Goal: Information Seeking & Learning: Learn about a topic

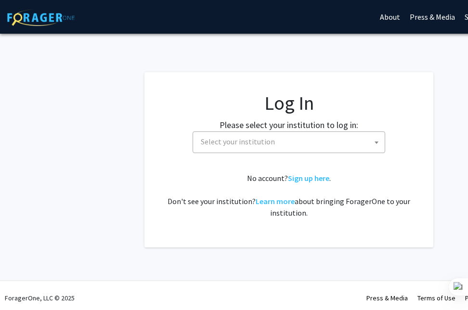
select select
click at [262, 140] on span "Select your institution" at bounding box center [238, 142] width 74 height 10
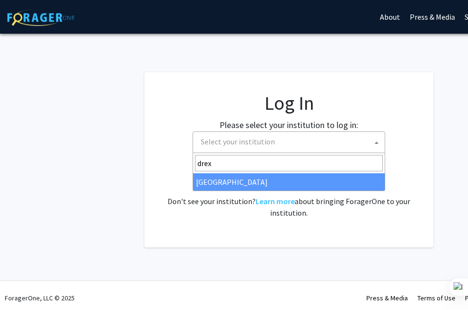
type input "drex"
select select "6"
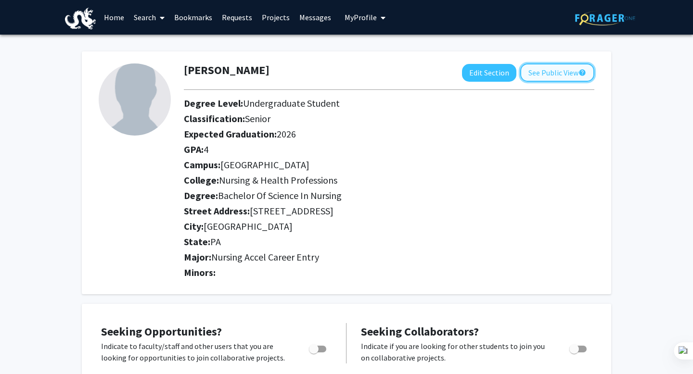
click at [467, 72] on button "See Public View help" at bounding box center [557, 73] width 74 height 18
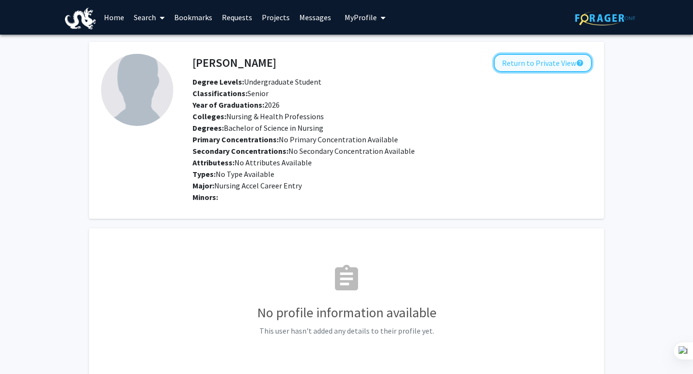
click at [467, 66] on button "Return to Private View help" at bounding box center [543, 63] width 98 height 18
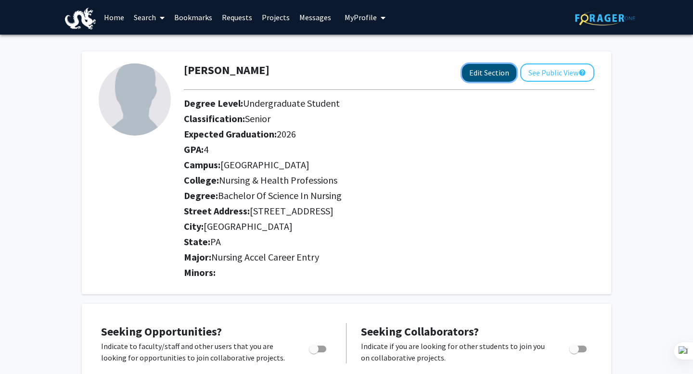
click at [467, 74] on button "Edit Section" at bounding box center [489, 73] width 54 height 18
select select "senior"
select select "2026"
select select "[GEOGRAPHIC_DATA]"
select select "Nursing & Health Professions"
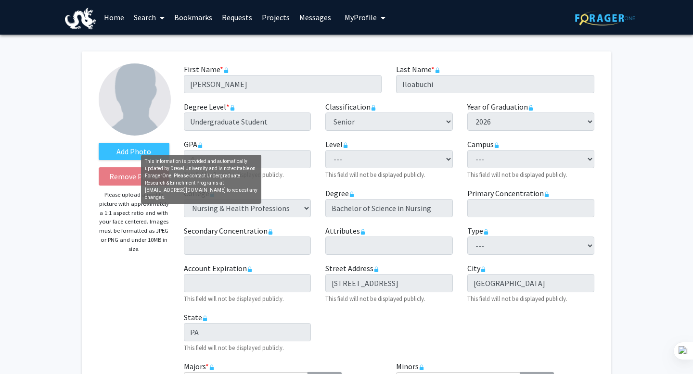
click at [200, 144] on icon "This information is provided and automatically updated by Drexel University and…" at bounding box center [200, 145] width 6 height 6
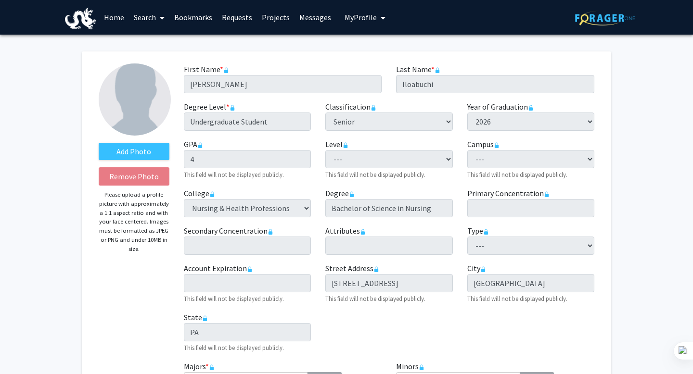
click at [109, 11] on link "Home" at bounding box center [114, 17] width 30 height 34
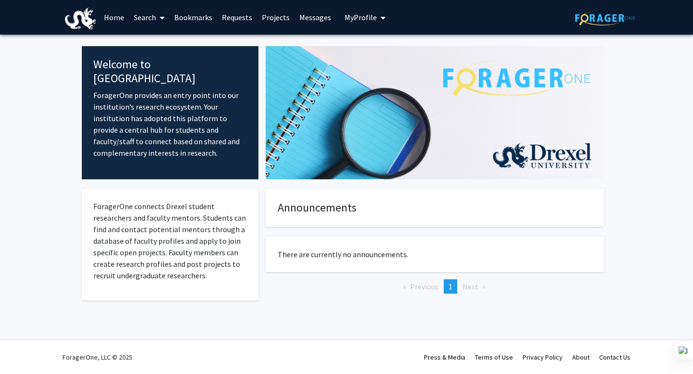
click at [153, 19] on link "Search" at bounding box center [149, 17] width 40 height 34
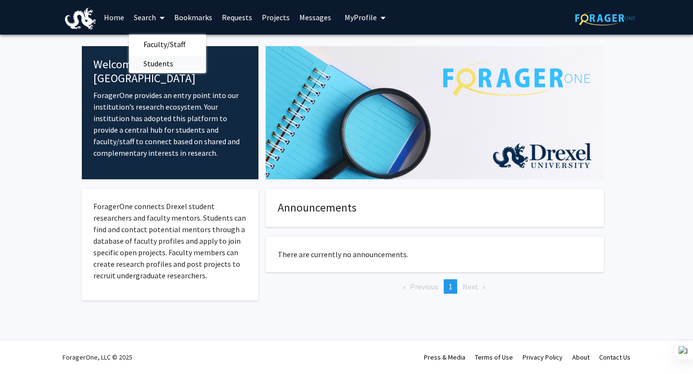
click at [162, 65] on span "Students" at bounding box center [158, 63] width 59 height 19
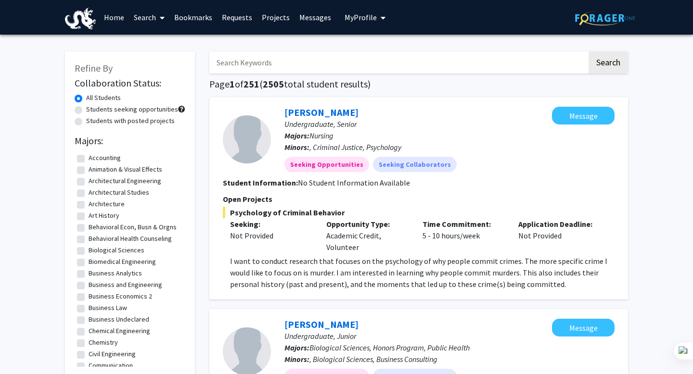
click at [155, 12] on link "Search" at bounding box center [149, 17] width 40 height 34
click at [154, 44] on span "Faculty/Staff" at bounding box center [164, 44] width 71 height 19
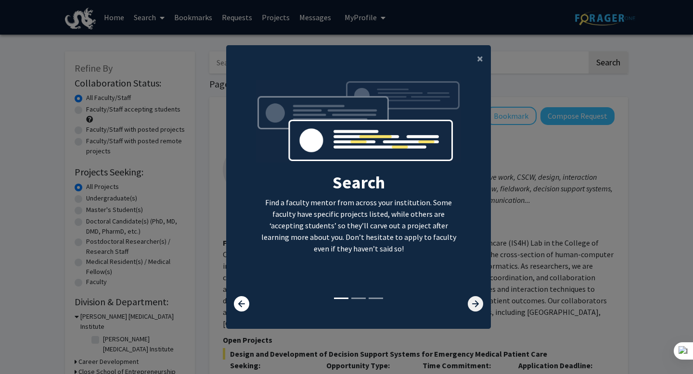
click at [467, 305] on icon at bounding box center [475, 303] width 15 height 15
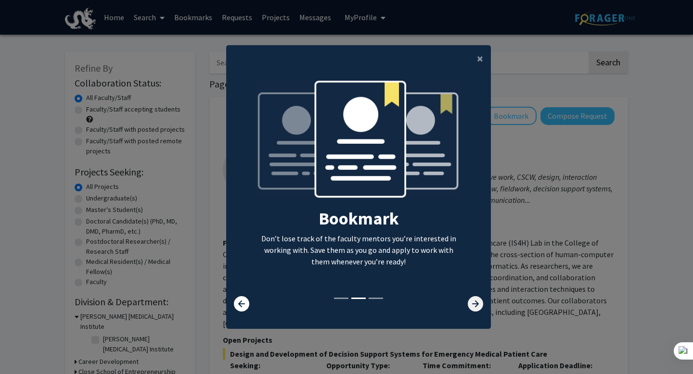
click at [467, 305] on icon at bounding box center [475, 303] width 15 height 15
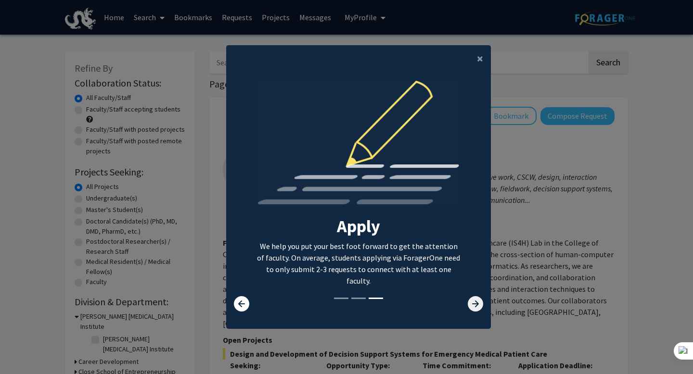
click at [467, 305] on icon at bounding box center [475, 303] width 15 height 15
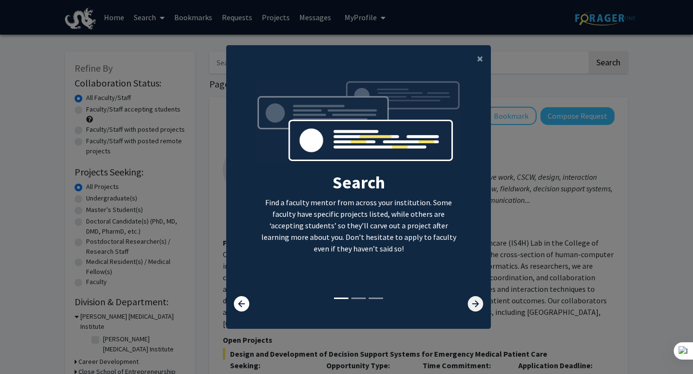
click at [467, 304] on icon at bounding box center [475, 303] width 15 height 15
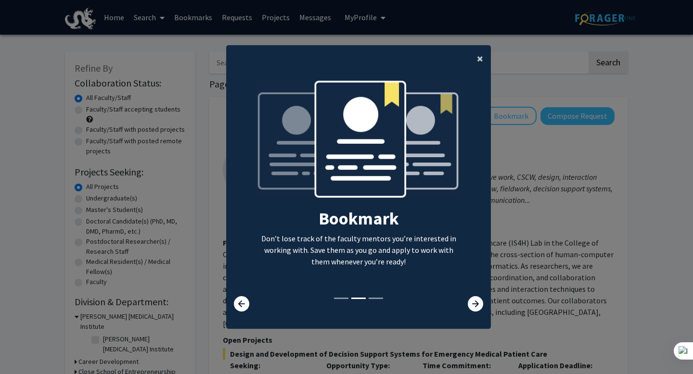
click at [467, 64] on span "×" at bounding box center [480, 58] width 6 height 15
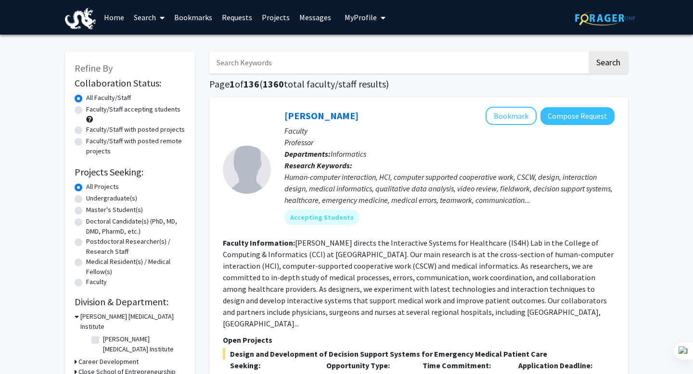
click at [86, 199] on label "Undergraduate(s)" at bounding box center [111, 198] width 51 height 10
click at [86, 199] on input "Undergraduate(s)" at bounding box center [89, 196] width 6 height 6
radio input "true"
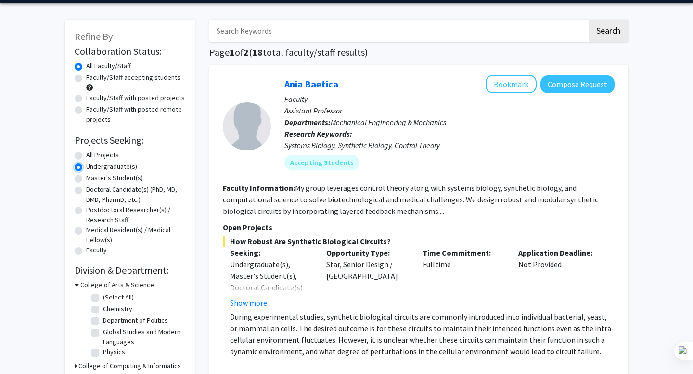
scroll to position [32, 0]
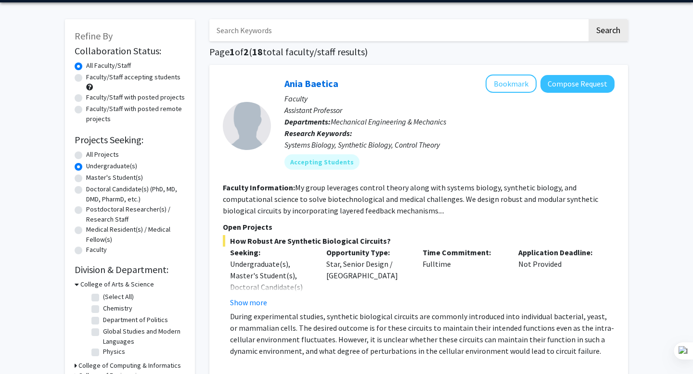
click at [86, 77] on label "Faculty/Staff accepting students" at bounding box center [133, 77] width 94 height 10
click at [86, 77] on input "Faculty/Staff accepting students" at bounding box center [89, 75] width 6 height 6
radio input "true"
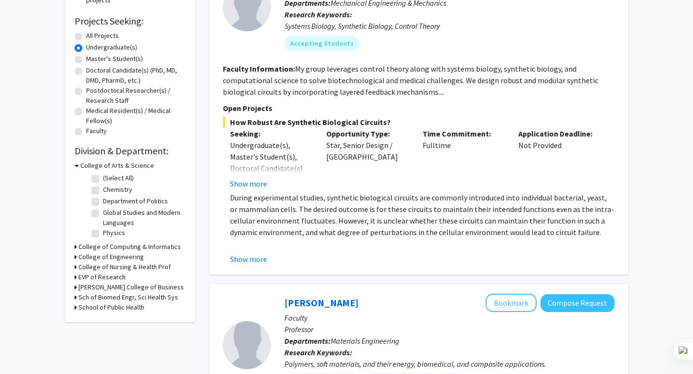
scroll to position [153, 0]
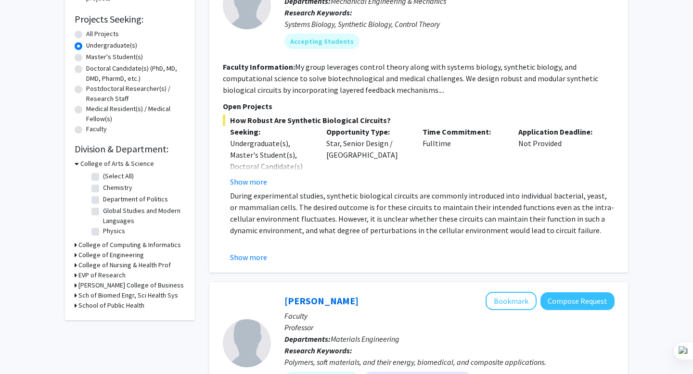
click at [116, 262] on h3 "College of Nursing & Health Prof" at bounding box center [124, 265] width 92 height 10
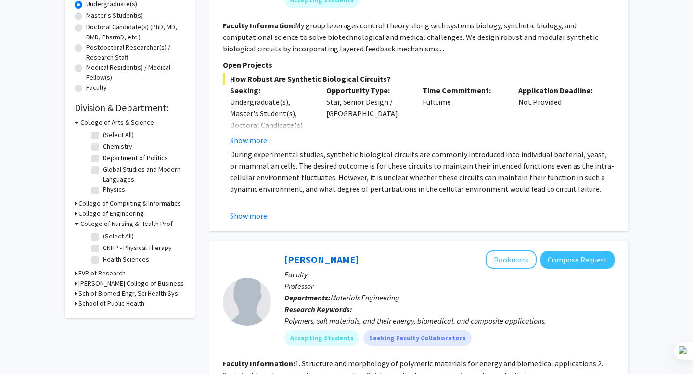
scroll to position [195, 0]
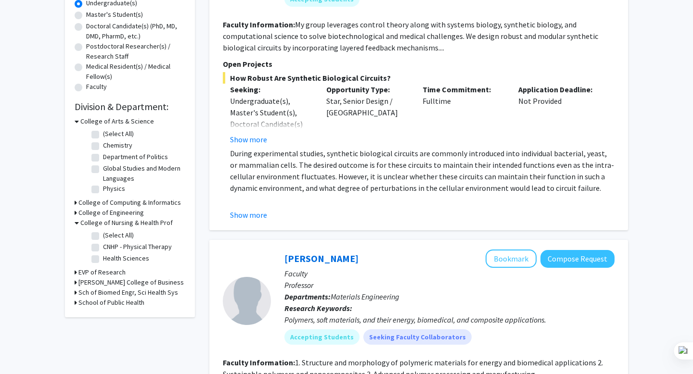
click at [103, 258] on label "Health Sciences" at bounding box center [126, 259] width 46 height 10
click at [103, 258] on input "Health Sciences" at bounding box center [106, 257] width 6 height 6
checkbox input "true"
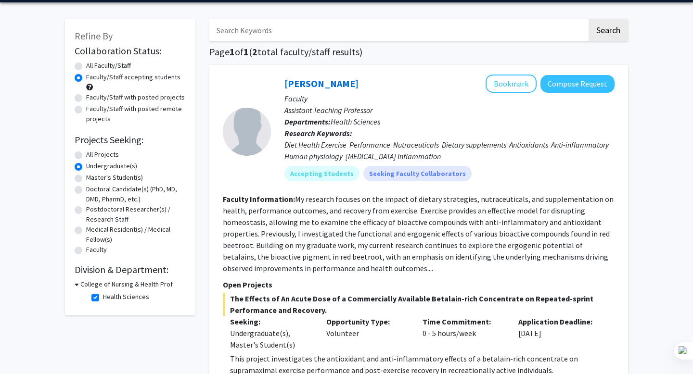
scroll to position [50, 0]
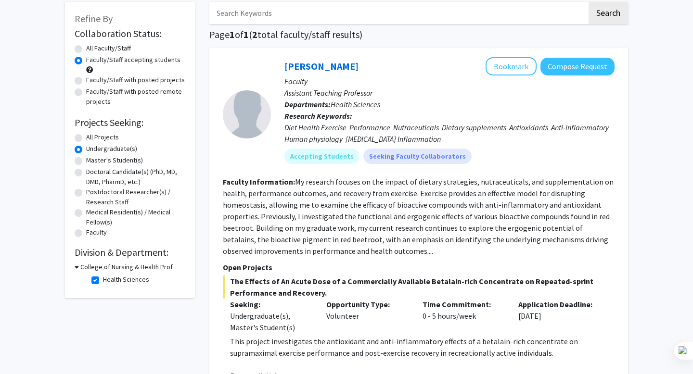
click at [110, 268] on h3 "College of Nursing & Health Prof" at bounding box center [126, 267] width 92 height 10
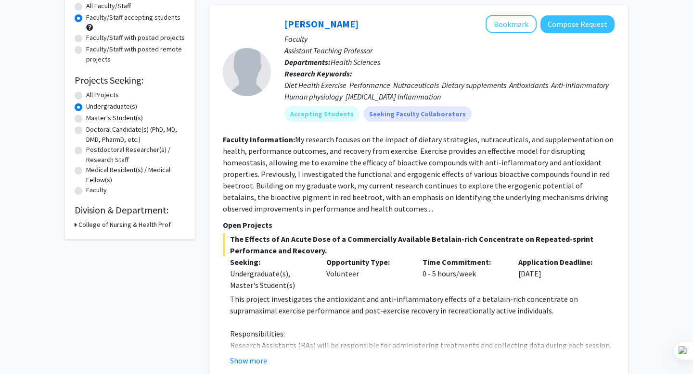
scroll to position [0, 0]
